Goal: Task Accomplishment & Management: Complete application form

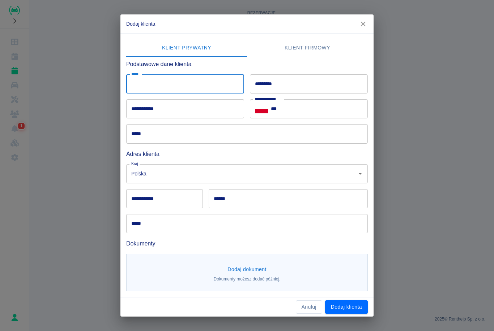
type input "*"
type input "*****"
click at [298, 84] on input "*********" at bounding box center [309, 83] width 118 height 19
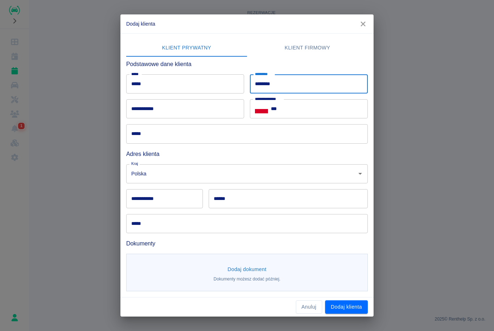
type input "********"
click at [186, 112] on input "**********" at bounding box center [185, 108] width 118 height 19
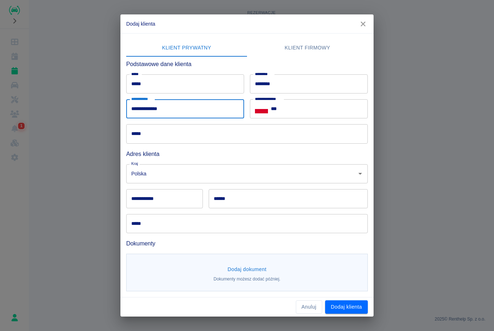
type input "**********"
click at [300, 113] on input "***" at bounding box center [319, 108] width 97 height 19
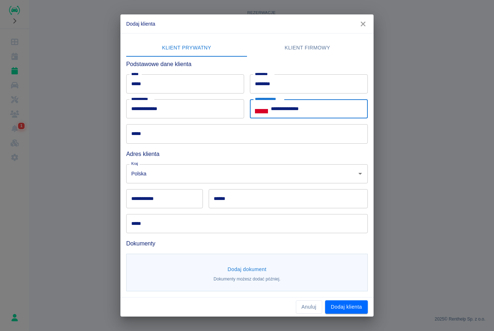
type input "**********"
click at [167, 143] on input "*****" at bounding box center [246, 133] width 241 height 19
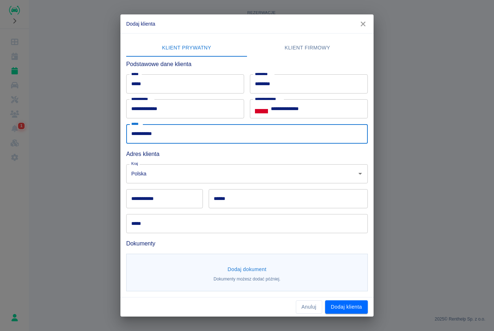
type input "**********"
click at [175, 201] on input "**********" at bounding box center [164, 198] width 77 height 19
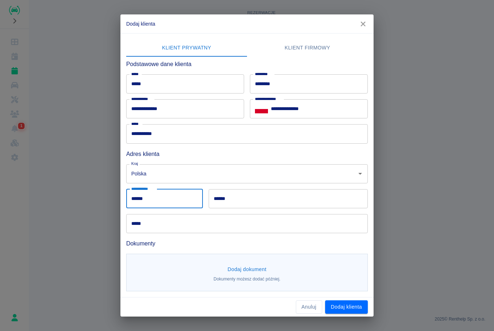
type input "******"
click at [247, 199] on input "******" at bounding box center [288, 198] width 159 height 19
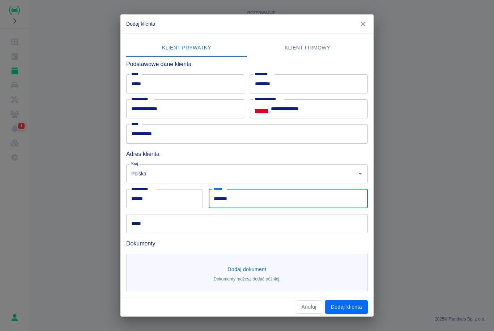
type input "*******"
click at [215, 231] on input "*****" at bounding box center [246, 223] width 241 height 19
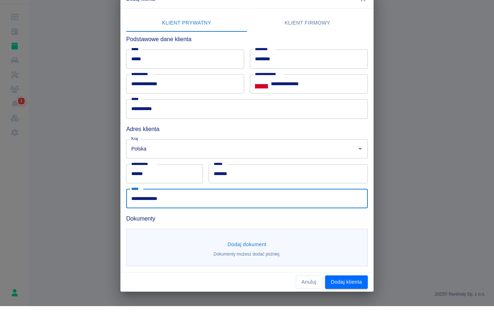
type input "**********"
click at [242, 263] on button "Dodaj dokument" at bounding box center [246, 269] width 45 height 13
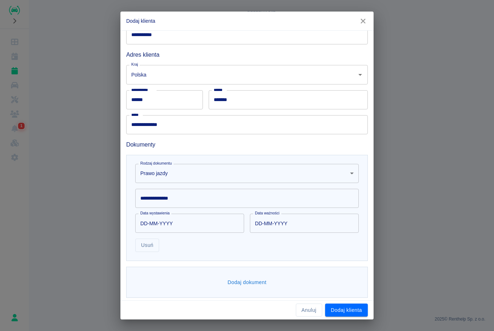
scroll to position [96, 0]
click at [214, 201] on input "**********" at bounding box center [246, 198] width 223 height 19
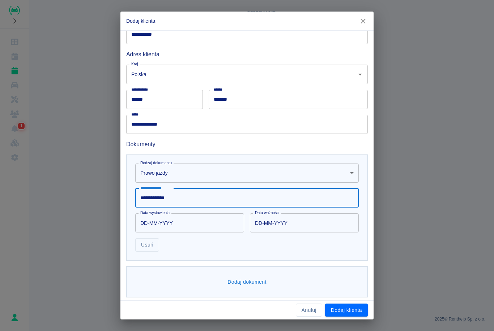
type input "**********"
click at [142, 225] on input "DD-MM-YYYY" at bounding box center [187, 223] width 104 height 19
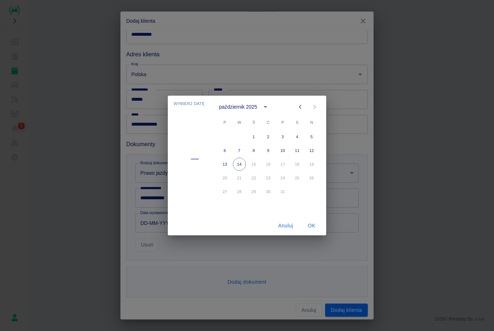
click at [246, 112] on div "październik 2025" at bounding box center [245, 107] width 52 height 12
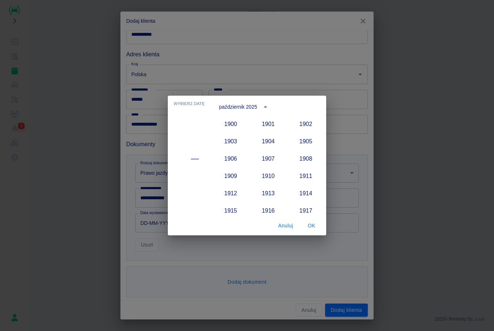
scroll to position [669, 0]
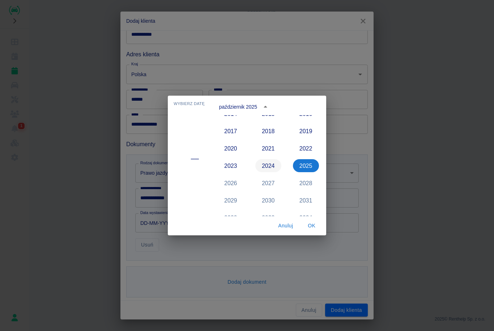
click at [268, 168] on button "2024" at bounding box center [268, 165] width 26 height 13
type input "[DATE]"
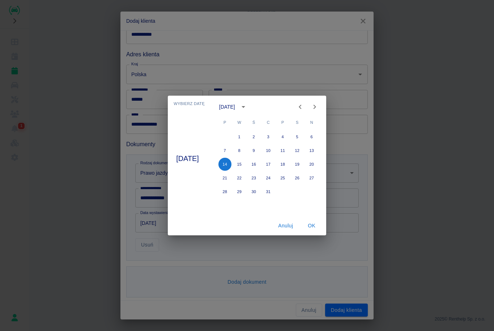
click at [301, 106] on icon "Previous month" at bounding box center [299, 107] width 3 height 4
click at [304, 106] on icon "Previous month" at bounding box center [300, 107] width 9 height 9
click at [301, 109] on icon "Previous month" at bounding box center [299, 107] width 3 height 4
click at [304, 108] on icon "Previous month" at bounding box center [300, 107] width 9 height 9
click at [304, 109] on icon "Previous month" at bounding box center [300, 107] width 9 height 9
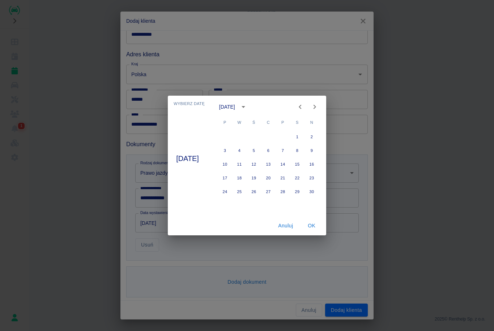
click at [304, 109] on icon "Previous month" at bounding box center [300, 107] width 9 height 9
click at [304, 105] on icon "Previous month" at bounding box center [300, 107] width 9 height 9
click at [273, 179] on button "21" at bounding box center [268, 178] width 13 height 13
type input "[DATE]"
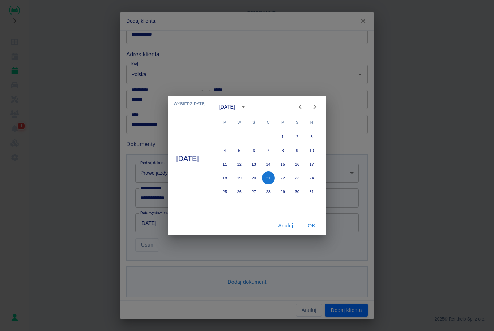
click at [317, 223] on button "OK" at bounding box center [311, 225] width 23 height 13
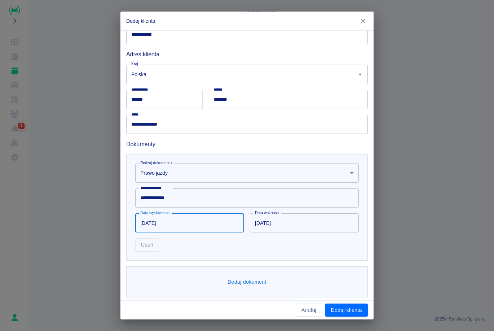
click at [302, 275] on div "Dodaj dokument" at bounding box center [246, 282] width 241 height 31
click at [255, 276] on button "Dodaj dokument" at bounding box center [246, 282] width 45 height 13
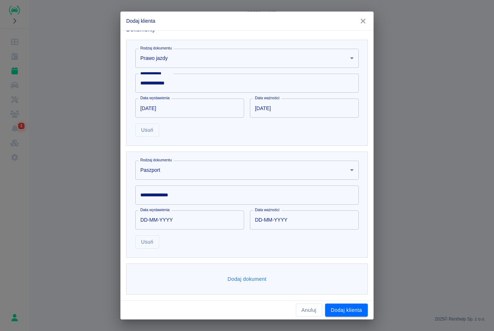
scroll to position [210, 0]
click at [252, 169] on body "**********" at bounding box center [247, 165] width 494 height 331
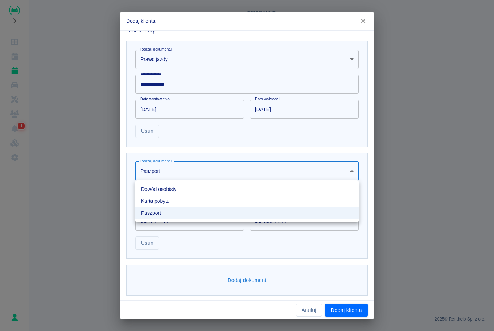
click at [231, 203] on li "Karta pobytu" at bounding box center [246, 201] width 223 height 12
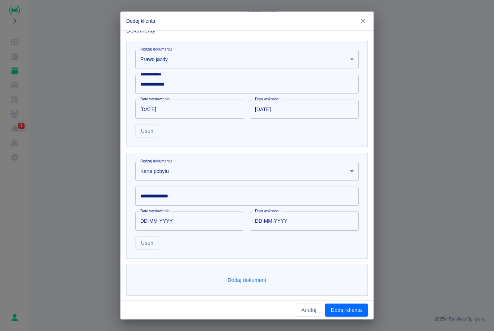
click at [244, 200] on input "**********" at bounding box center [246, 196] width 223 height 19
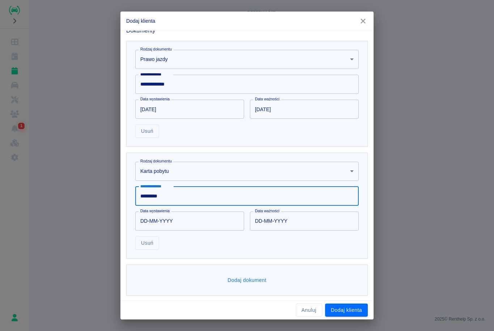
type input "*********"
click at [145, 220] on input "DD-MM-YYYY" at bounding box center [187, 221] width 104 height 19
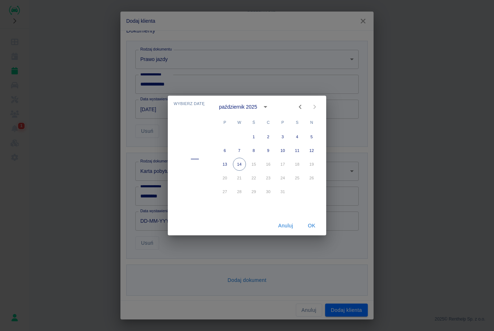
click at [259, 106] on button "calendar view is open, switch to year view" at bounding box center [265, 107] width 12 height 12
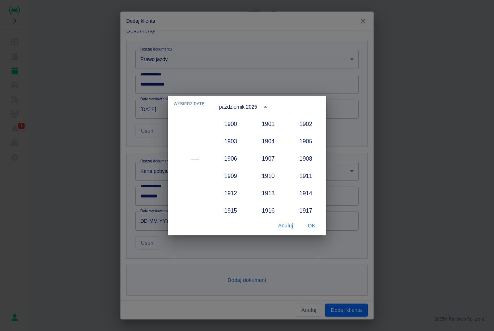
scroll to position [669, 0]
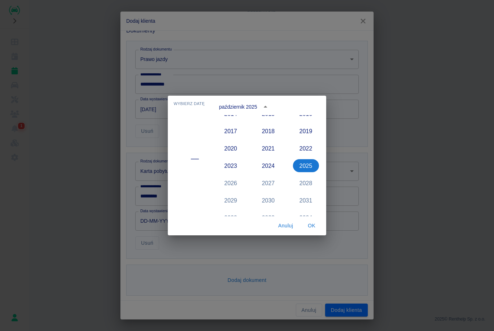
click at [262, 107] on icon "year view is open, switch to calendar view" at bounding box center [265, 107] width 9 height 9
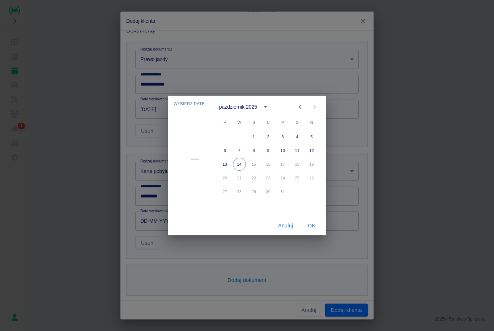
click at [301, 108] on icon "Previous month" at bounding box center [300, 107] width 9 height 9
click at [301, 107] on icon "Previous month" at bounding box center [300, 107] width 9 height 9
click at [302, 106] on icon "Previous month" at bounding box center [300, 107] width 9 height 9
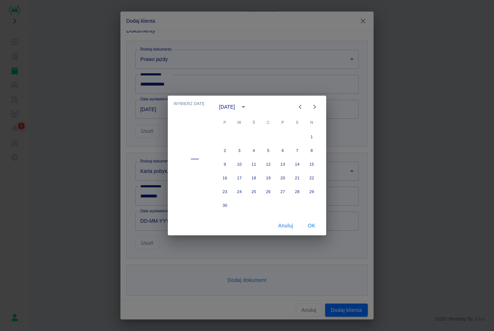
click at [301, 106] on icon "Previous month" at bounding box center [300, 107] width 9 height 9
click at [300, 106] on icon "Previous month" at bounding box center [299, 107] width 3 height 4
click at [226, 167] on button "10" at bounding box center [224, 164] width 13 height 13
type input "[DATE]"
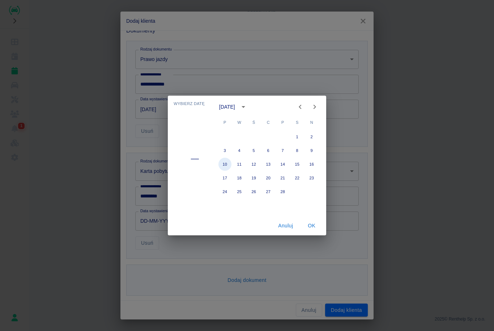
type input "[DATE]"
click at [316, 226] on button "OK" at bounding box center [311, 225] width 23 height 13
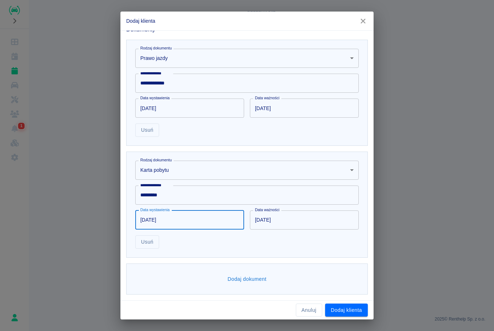
scroll to position [211, 0]
click at [356, 313] on button "Dodaj klienta" at bounding box center [346, 310] width 43 height 13
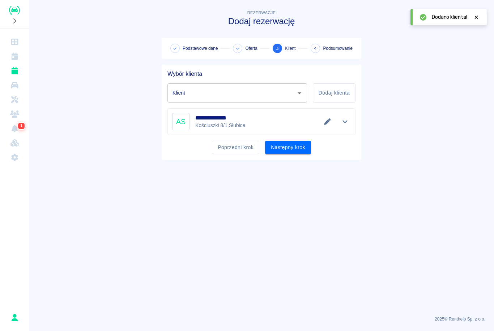
type input "[PERSON_NAME] ([PHONE_NUMBER])"
click at [297, 151] on button "Następny krok" at bounding box center [288, 147] width 46 height 13
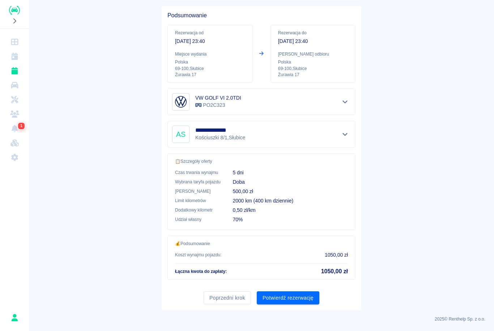
scroll to position [58, 0]
click at [233, 301] on button "Poprzedni krok" at bounding box center [226, 298] width 47 height 13
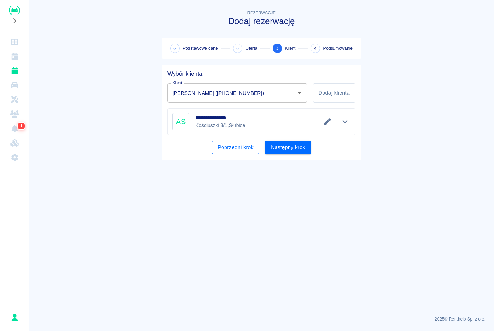
click at [248, 148] on button "Poprzedni krok" at bounding box center [235, 147] width 47 height 13
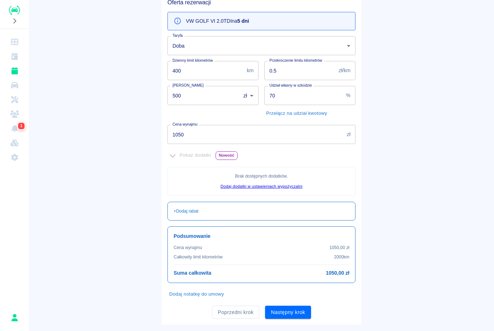
scroll to position [72, 0]
click at [231, 312] on button "Poprzedni krok" at bounding box center [235, 311] width 47 height 13
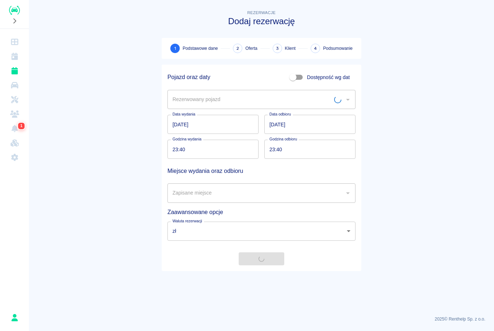
scroll to position [0, 0]
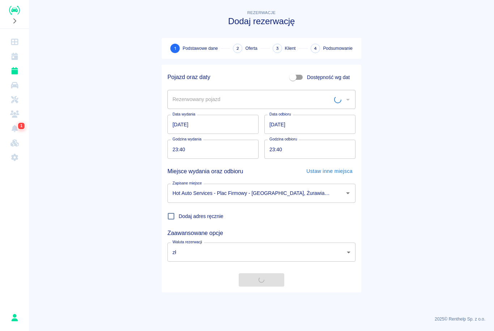
type input "Hot Auto Services - Plac Firmowy - [GEOGRAPHIC_DATA], Żurawia 17"
type input "VW GOLF VI 2.0TDI - PO2C323"
click at [189, 128] on input "[DATE]" at bounding box center [212, 124] width 91 height 19
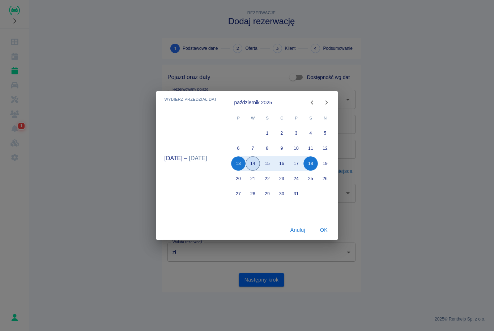
click at [255, 169] on button "14" at bounding box center [253, 163] width 14 height 14
type input "[DATE]"
click at [326, 231] on button "OK" at bounding box center [323, 230] width 23 height 13
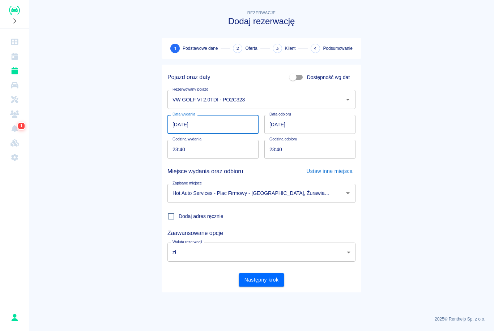
click at [170, 150] on input "23:40" at bounding box center [210, 149] width 86 height 19
type input "08:45"
click at [273, 151] on input "23:40" at bounding box center [307, 149] width 86 height 19
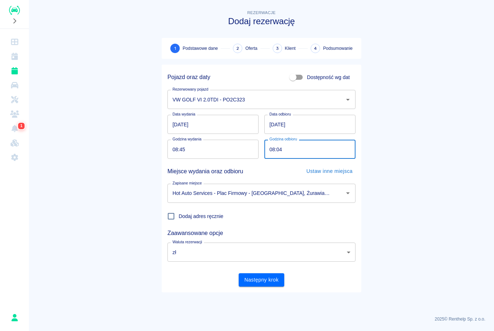
type input "08:45"
click at [261, 282] on button "Następny krok" at bounding box center [261, 280] width 46 height 13
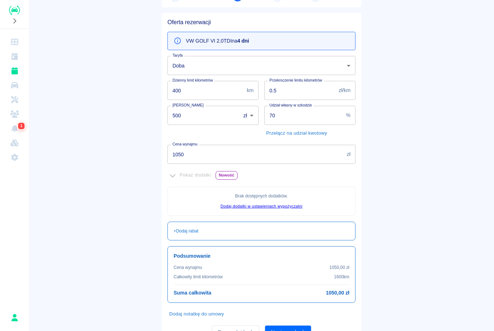
scroll to position [52, 0]
click at [229, 156] on input "1050" at bounding box center [255, 154] width 176 height 19
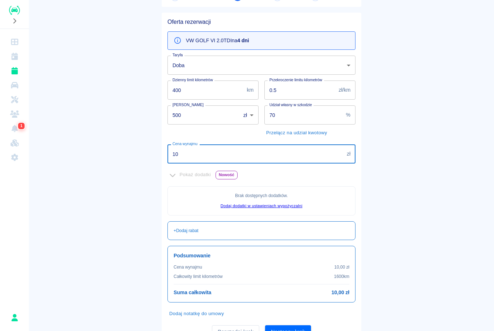
type input "1"
type input "800"
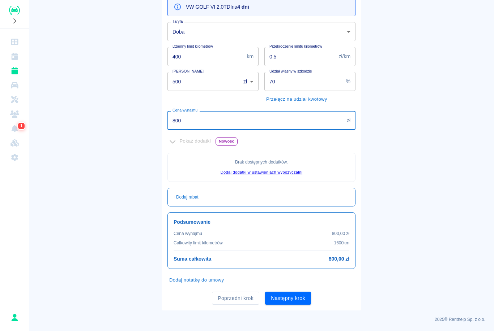
scroll to position [85, 0]
click at [285, 296] on button "Następny krok" at bounding box center [288, 298] width 46 height 13
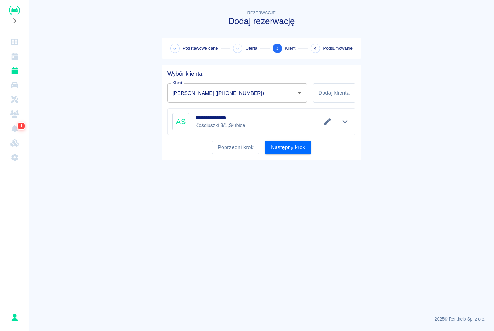
scroll to position [0, 0]
click at [289, 150] on button "Następny krok" at bounding box center [288, 147] width 46 height 13
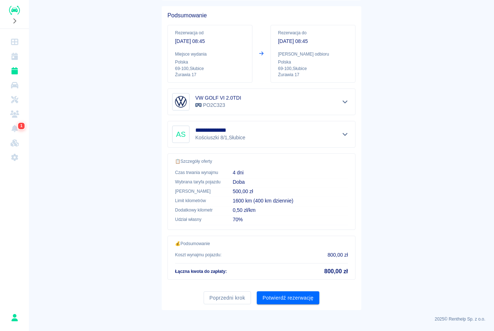
scroll to position [58, 0]
click at [296, 293] on button "Potwierdź rezerwację" at bounding box center [288, 298] width 63 height 13
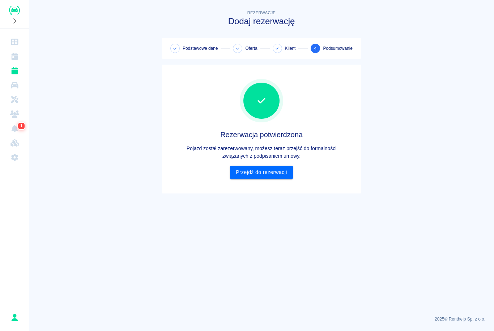
scroll to position [0, 0]
click at [284, 174] on link "Przejdź do rezerwacji" at bounding box center [261, 172] width 63 height 13
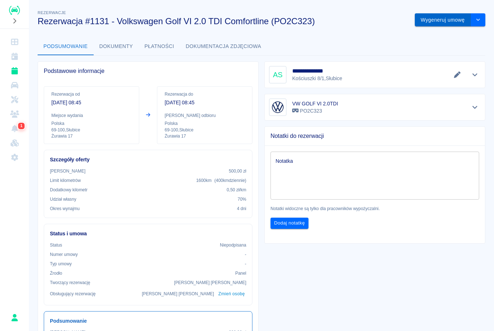
click at [434, 24] on button "Wygeneruj umowę" at bounding box center [442, 19] width 56 height 13
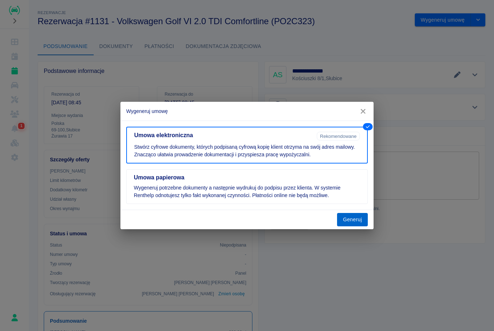
click at [357, 224] on button "Generuj" at bounding box center [352, 219] width 31 height 13
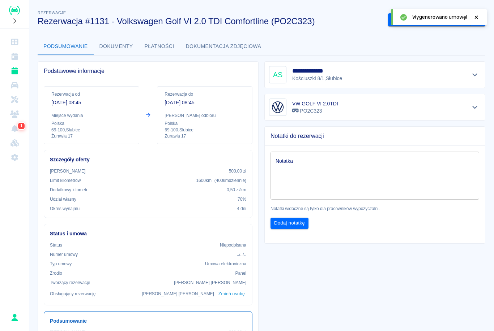
click at [478, 20] on div at bounding box center [476, 17] width 7 height 8
click at [456, 22] on button "Podpisz umowę elektroniczną" at bounding box center [429, 19] width 83 height 13
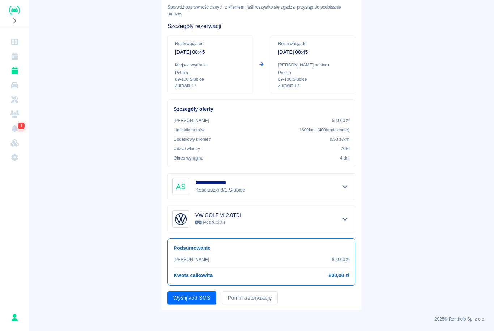
scroll to position [39, 0]
click at [242, 301] on button "Pomiń autoryzację" at bounding box center [250, 298] width 56 height 13
click at [201, 298] on button "Podpisz umowę" at bounding box center [191, 298] width 49 height 13
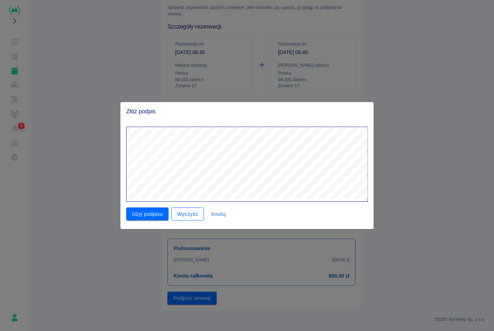
click at [191, 211] on button "Wyczyść" at bounding box center [187, 213] width 33 height 13
click at [155, 212] on button "Użyj podpisu" at bounding box center [147, 213] width 42 height 13
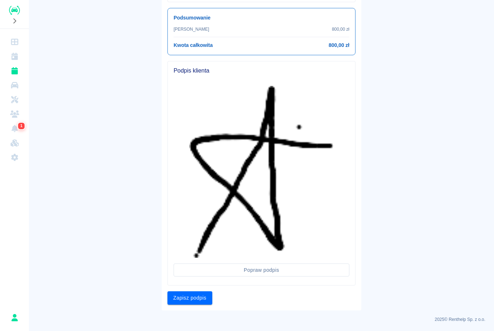
scroll to position [270, 0]
click at [202, 296] on button "Zapisz podpis" at bounding box center [189, 298] width 45 height 13
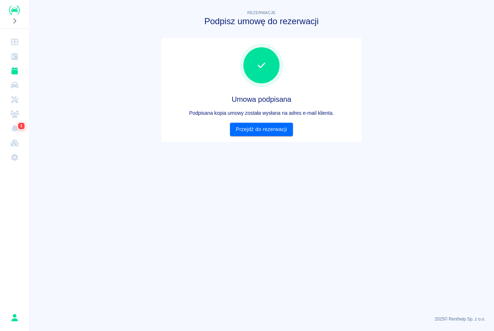
scroll to position [0, 0]
click at [273, 129] on link "Przejdź do rezerwacji" at bounding box center [261, 129] width 63 height 13
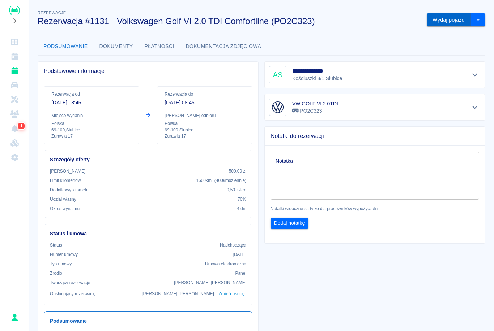
click at [453, 16] on button "Wydaj pojazd" at bounding box center [448, 19] width 44 height 13
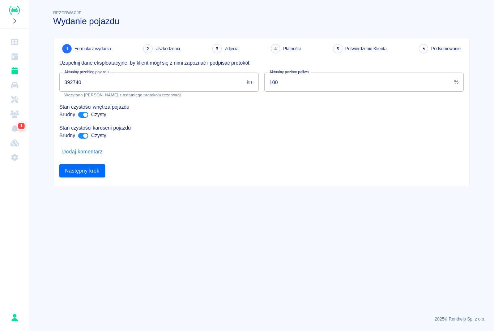
click at [96, 83] on input "392740" at bounding box center [151, 82] width 184 height 19
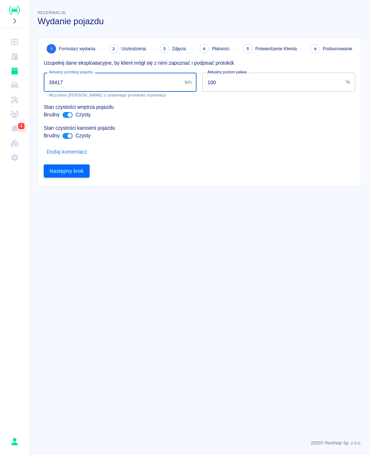
type input "394178"
click at [78, 173] on button "Następny krok" at bounding box center [67, 170] width 46 height 13
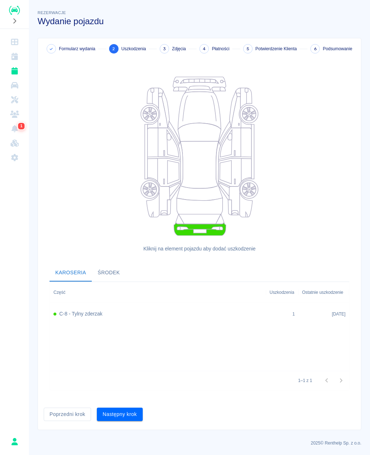
click at [125, 331] on button "Następny krok" at bounding box center [120, 414] width 46 height 13
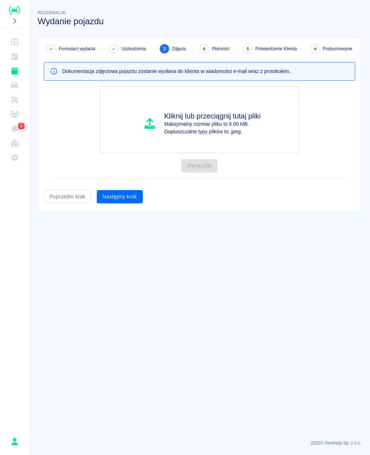
click at [124, 195] on button "Następny krok" at bounding box center [120, 196] width 46 height 13
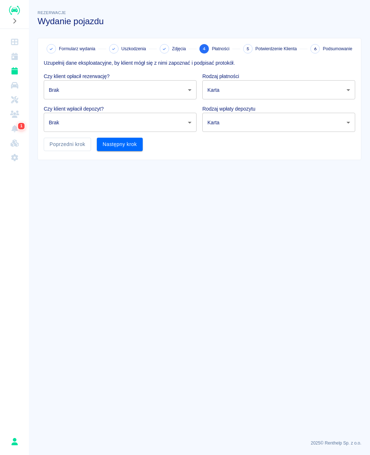
click at [136, 88] on body "Używamy plików Cookies, by zapewnić Ci najlepsze możliwe doświadczenie. Aby dow…" at bounding box center [185, 227] width 370 height 455
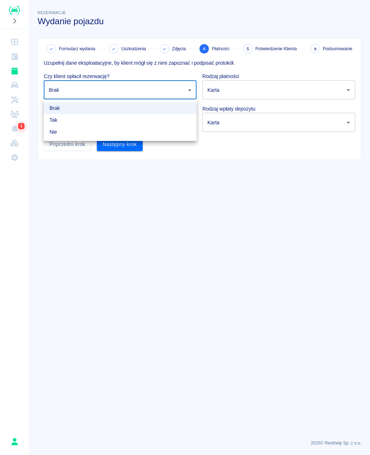
click at [74, 126] on li "Tak" at bounding box center [120, 120] width 153 height 12
type input "true"
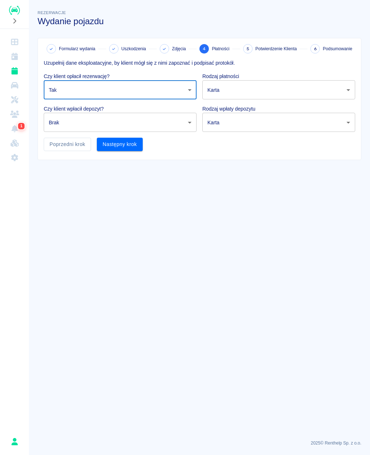
click at [91, 120] on body "Używamy plików Cookies, by zapewnić Ci najlepsze możliwe doświadczenie. Aby dow…" at bounding box center [185, 227] width 370 height 455
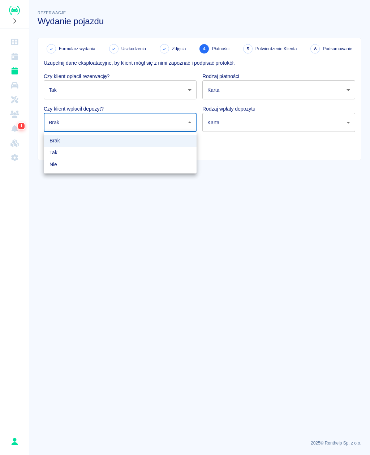
click at [66, 153] on li "Tak" at bounding box center [120, 153] width 153 height 12
type input "true"
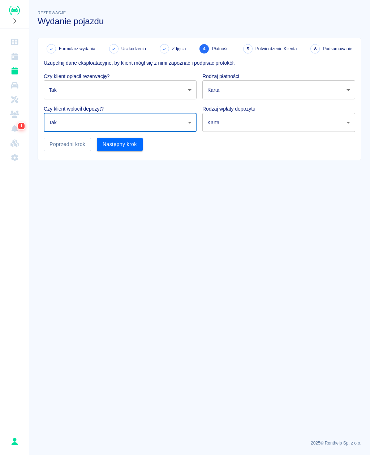
click at [253, 90] on body "Używamy plików Cookies, by zapewnić Ci najlepsze możliwe doświadczenie. Aby dow…" at bounding box center [185, 227] width 370 height 455
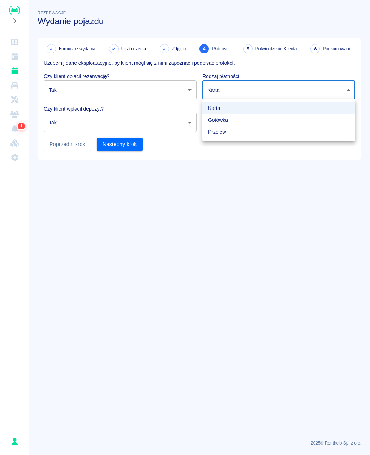
click at [236, 125] on li "Gotówka" at bounding box center [278, 120] width 153 height 12
type input "cash"
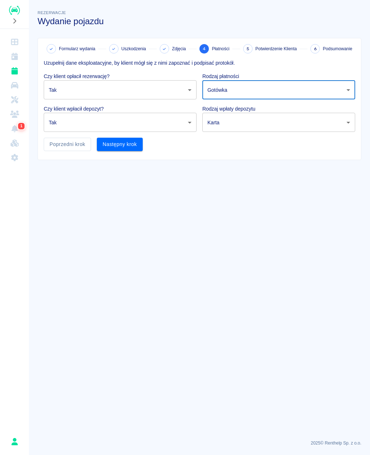
click at [240, 123] on body "Używamy plików Cookies, by zapewnić Ci najlepsze możliwe doświadczenie. Aby dow…" at bounding box center [185, 227] width 370 height 455
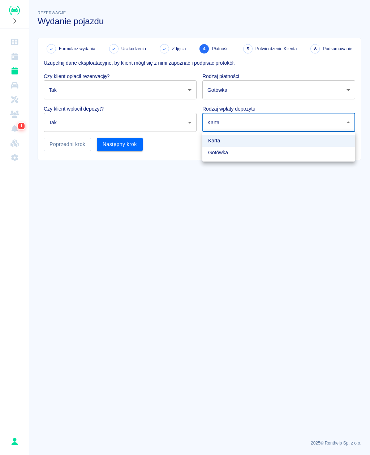
click at [232, 154] on li "Gotówka" at bounding box center [278, 153] width 153 height 12
type input "cash"
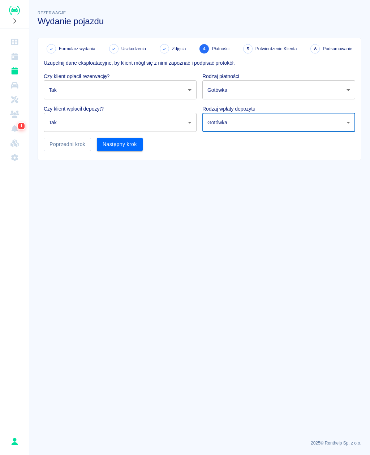
click at [129, 141] on button "Następny krok" at bounding box center [120, 144] width 46 height 13
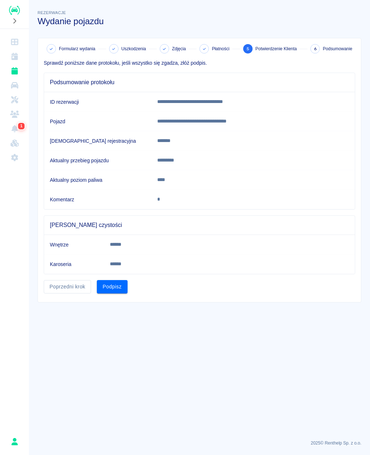
click at [115, 285] on button "Podpisz" at bounding box center [112, 286] width 31 height 13
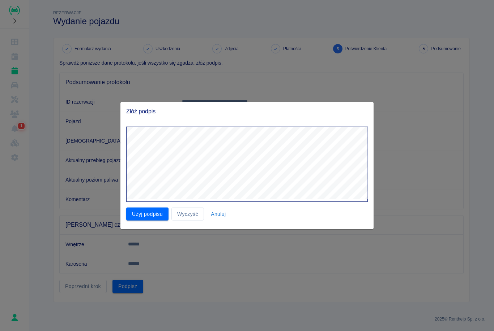
click at [150, 216] on button "Użyj podpisu" at bounding box center [147, 213] width 42 height 13
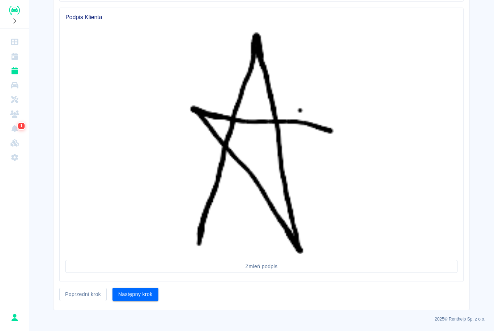
scroll to position [272, 0]
click at [142, 297] on button "Następny krok" at bounding box center [135, 294] width 46 height 13
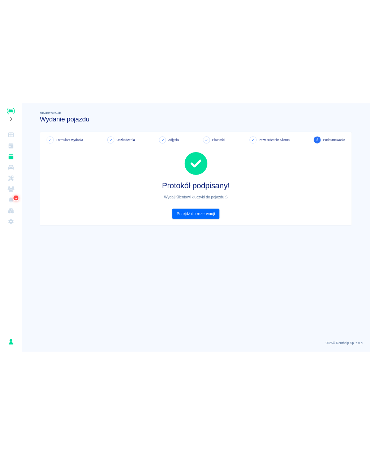
scroll to position [0, 0]
